Goal: Find specific page/section: Find specific page/section

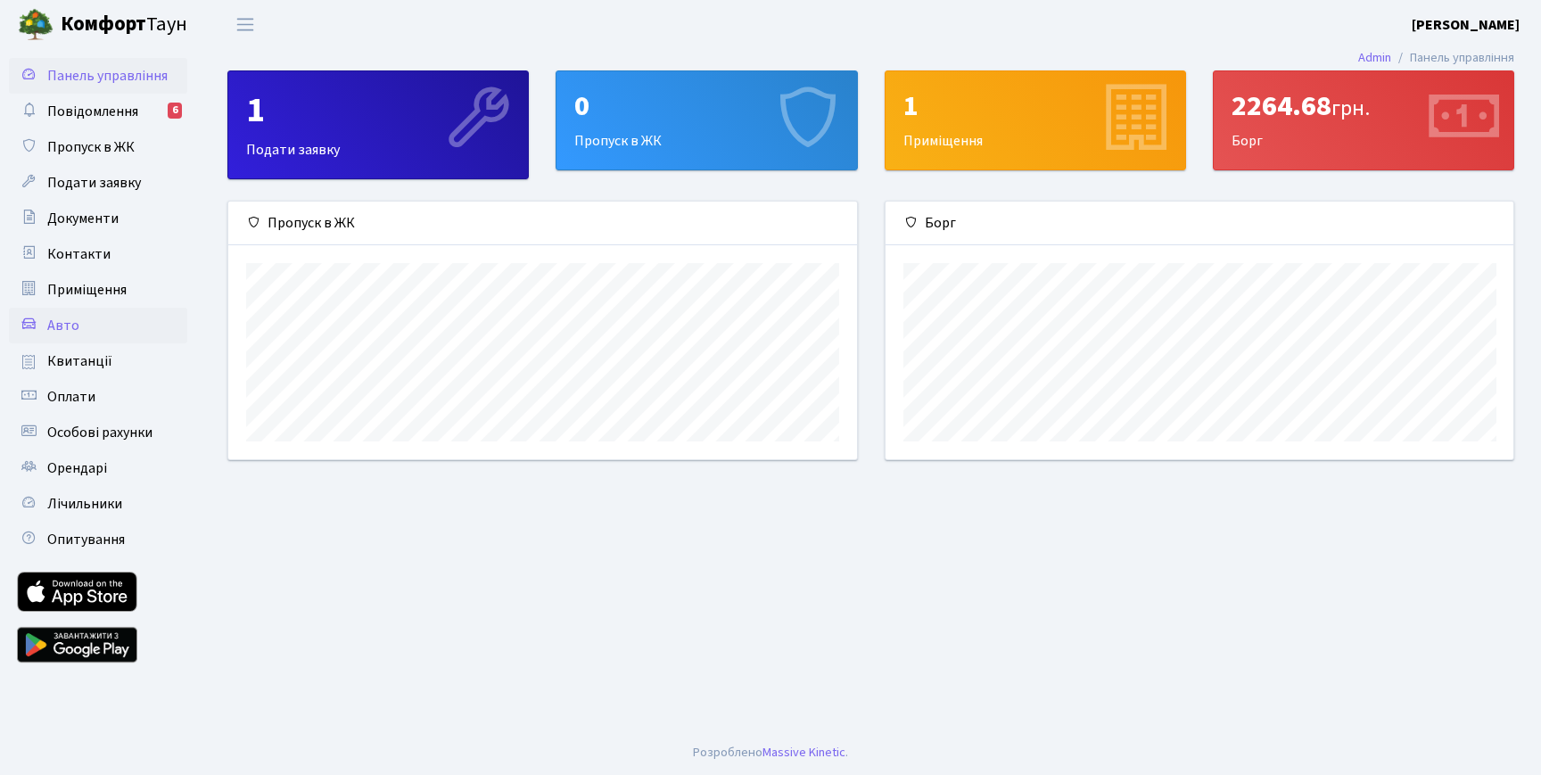
scroll to position [258, 628]
click at [88, 369] on span "Квитанції" at bounding box center [79, 361] width 65 height 20
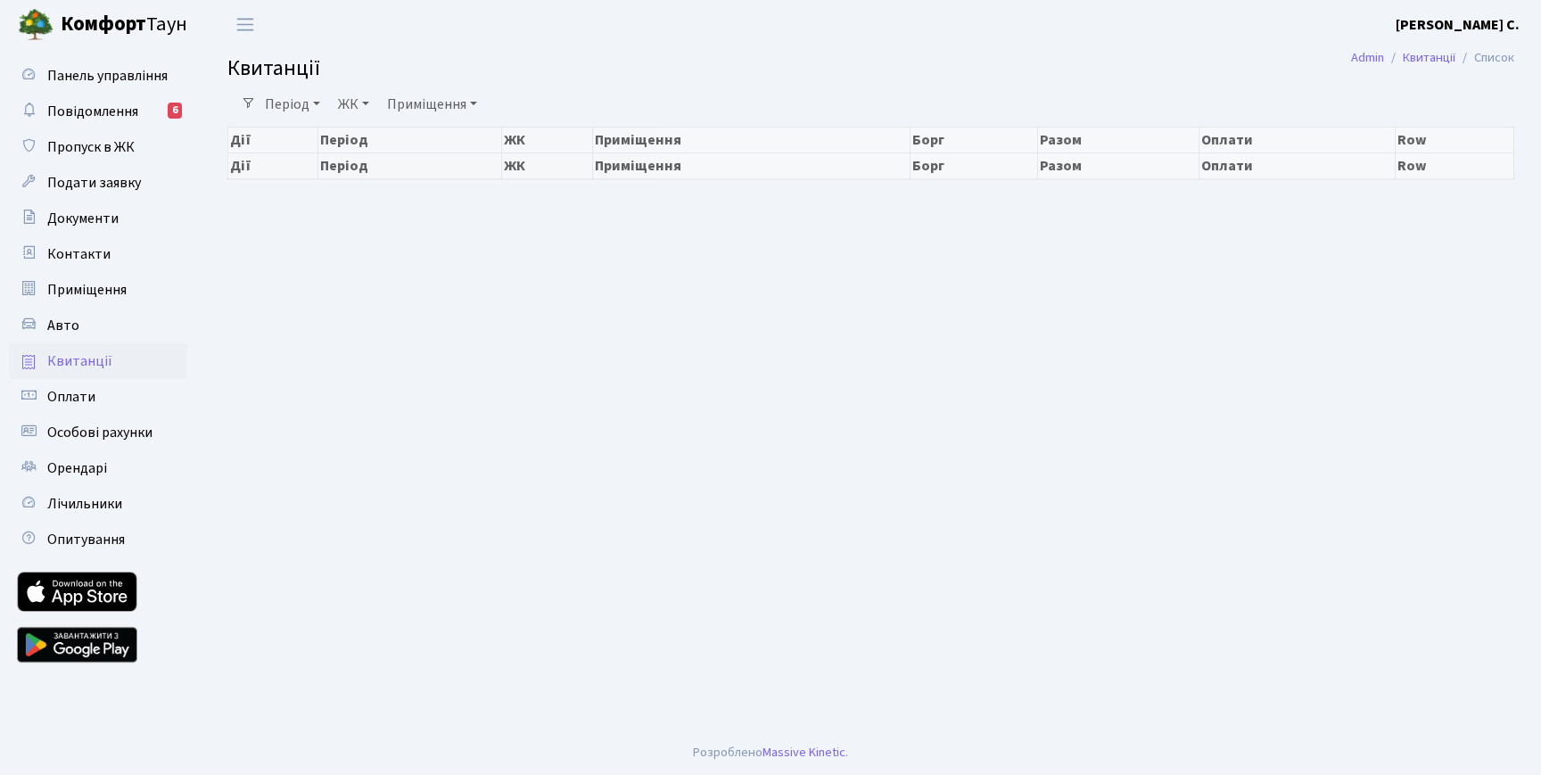
select select "25"
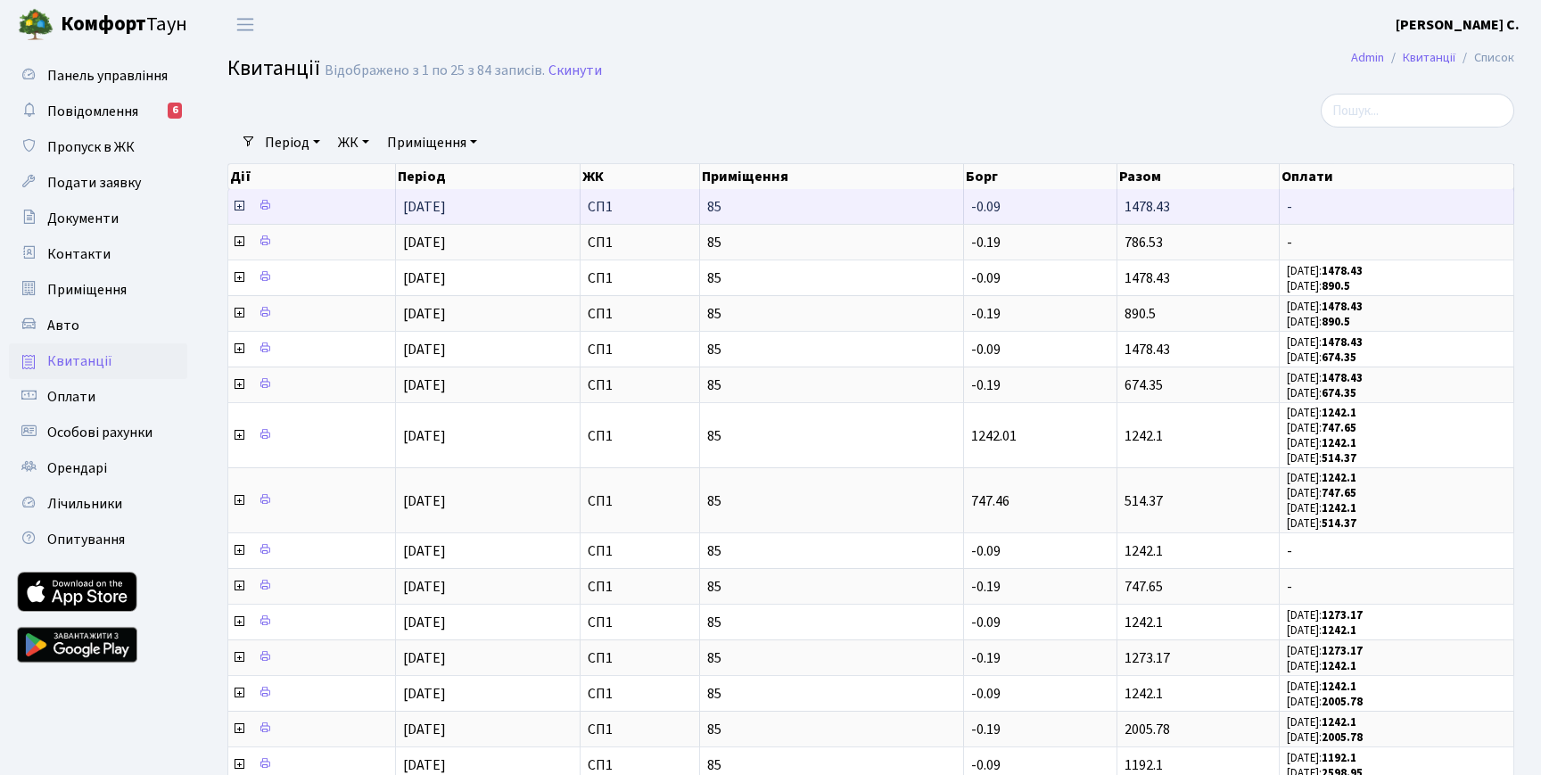
click at [241, 206] on icon at bounding box center [239, 206] width 14 height 14
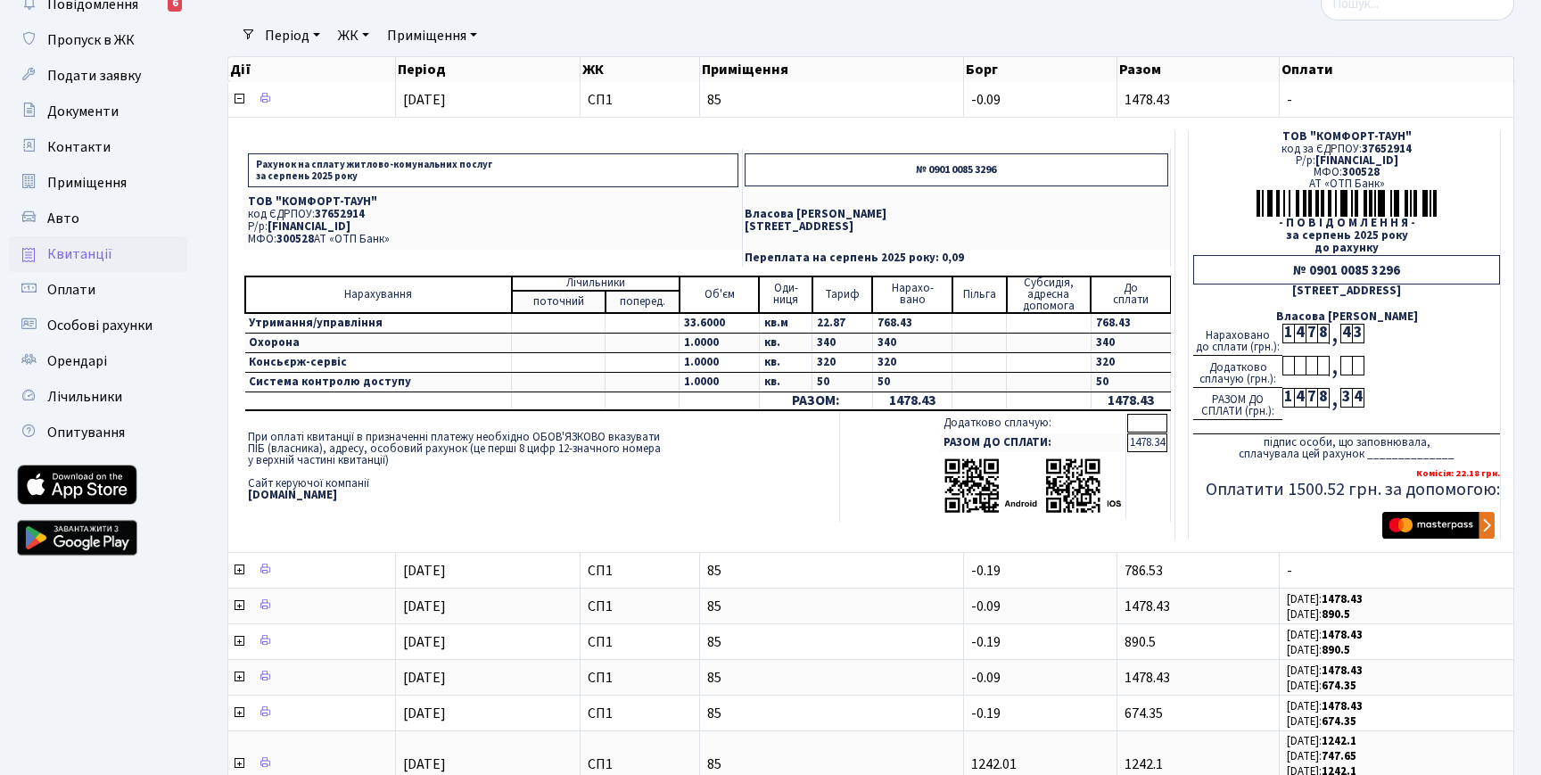
scroll to position [98, 0]
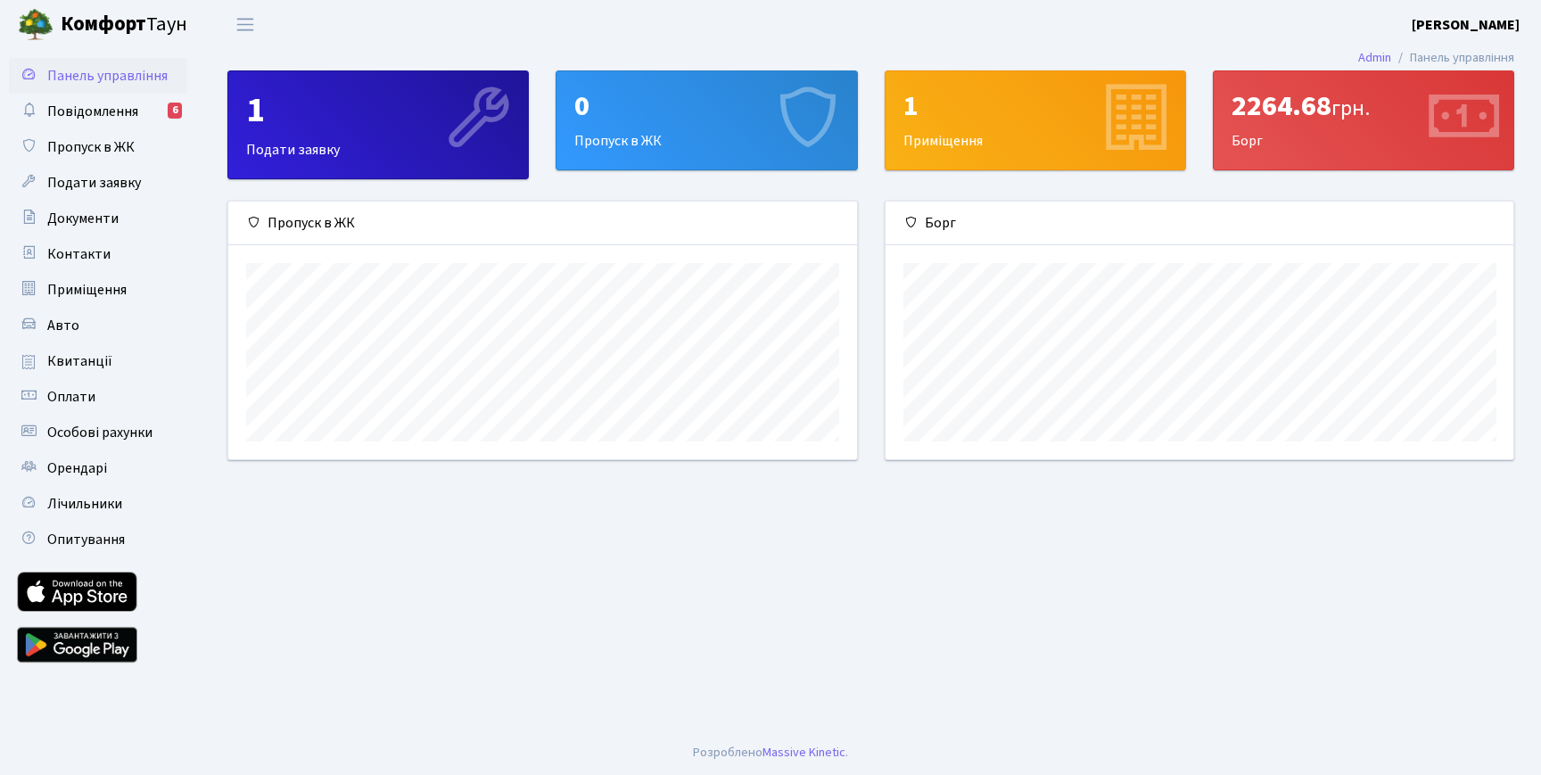
scroll to position [258, 628]
drag, startPoint x: 1232, startPoint y: 107, endPoint x: 1286, endPoint y: 111, distance: 53.6
click at [1286, 111] on div "2264.68 грн." at bounding box center [1364, 106] width 264 height 34
copy div "2264"
